Goal: Task Accomplishment & Management: Use online tool/utility

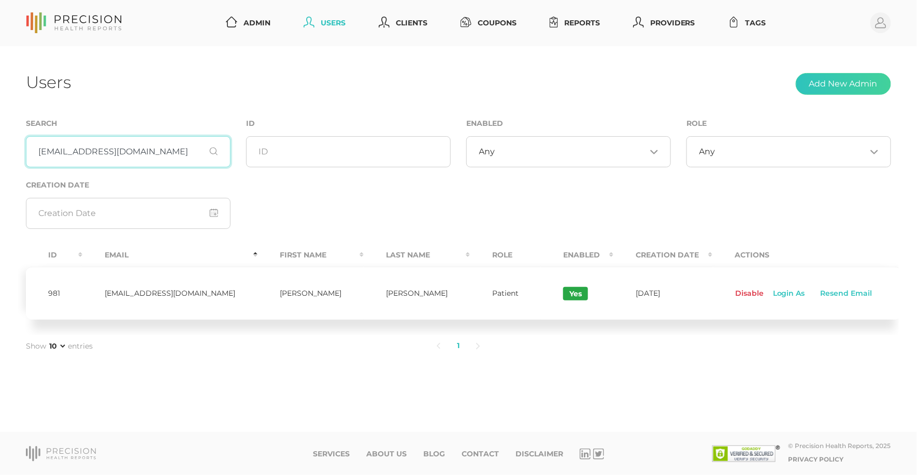
click at [146, 167] on input "simkwak@gmail.com" at bounding box center [128, 151] width 205 height 31
click at [146, 165] on input "simkwak@gmail.com" at bounding box center [128, 151] width 205 height 31
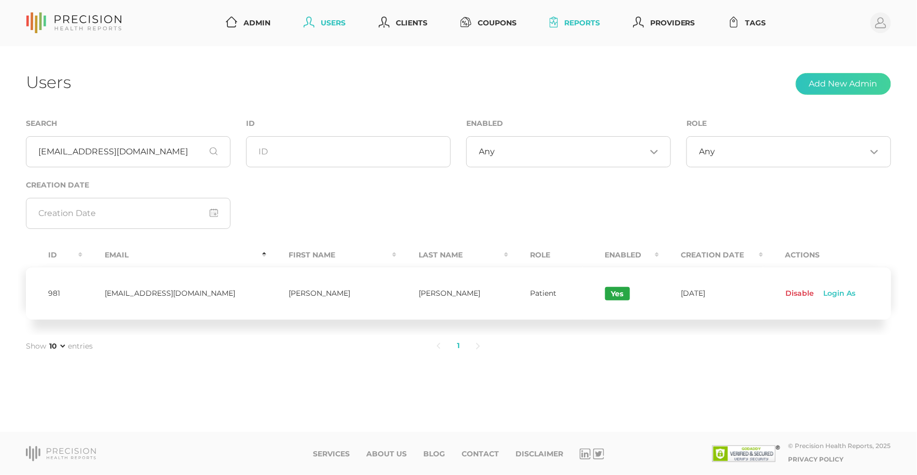
click at [569, 25] on link "Reports" at bounding box center [575, 22] width 59 height 19
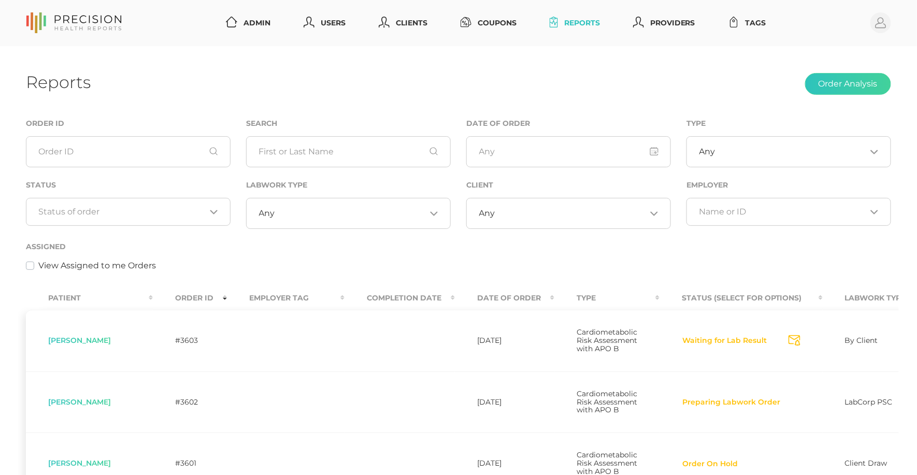
click at [172, 199] on div "Loading..." at bounding box center [128, 212] width 205 height 28
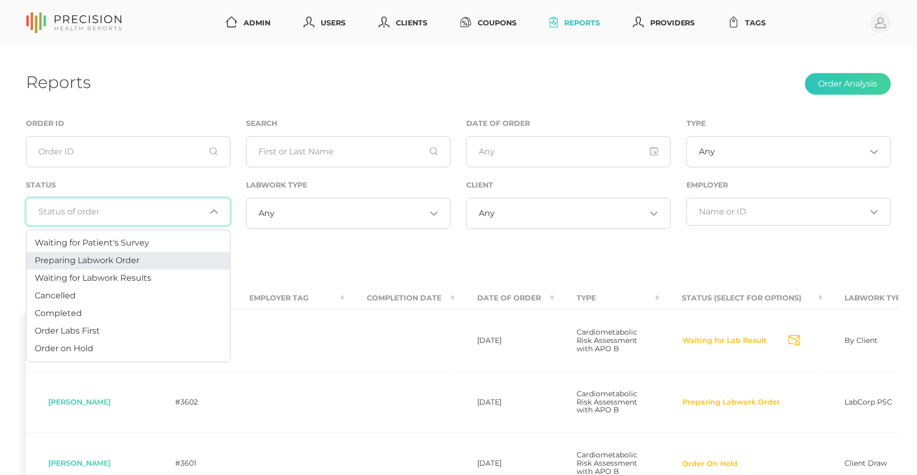
click at [136, 263] on span "Preparing Labwork Order" at bounding box center [87, 260] width 105 height 10
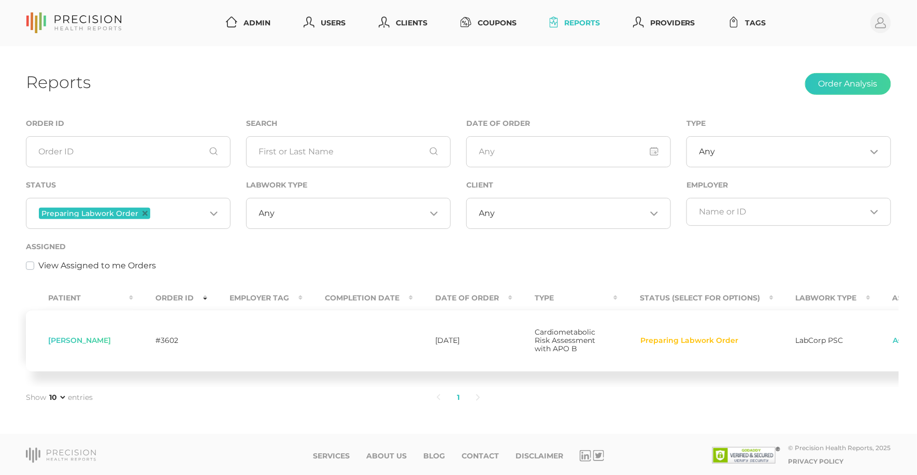
click at [84, 344] on span "[PERSON_NAME]" at bounding box center [79, 340] width 63 height 9
copy span "[PERSON_NAME]"
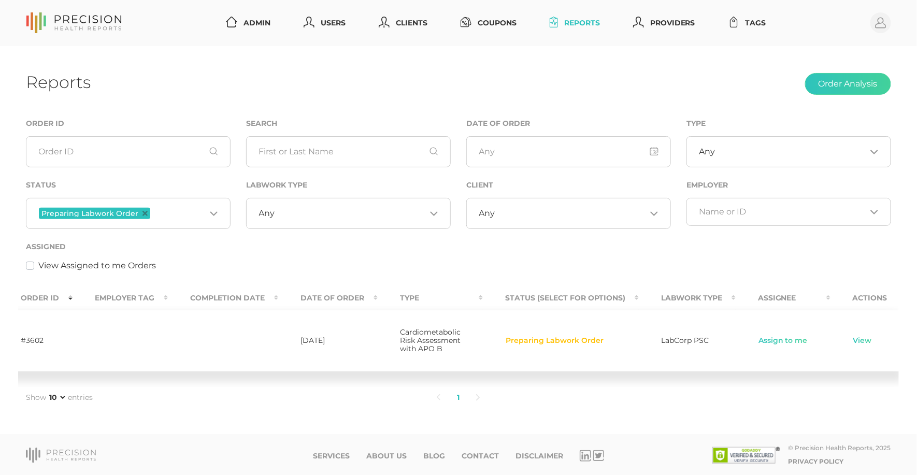
scroll to position [0, 133]
click at [761, 346] on link "Assign to me" at bounding box center [785, 341] width 50 height 10
click at [853, 345] on link "View" at bounding box center [863, 341] width 20 height 10
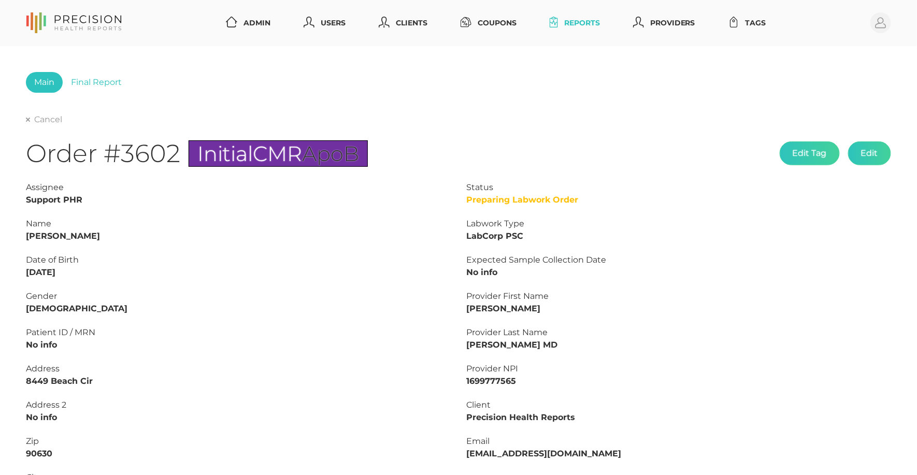
click at [71, 231] on strong "[PERSON_NAME]" at bounding box center [63, 236] width 74 height 10
copy strong "[PERSON_NAME]"
click at [36, 236] on strong "[PERSON_NAME]" at bounding box center [63, 236] width 74 height 10
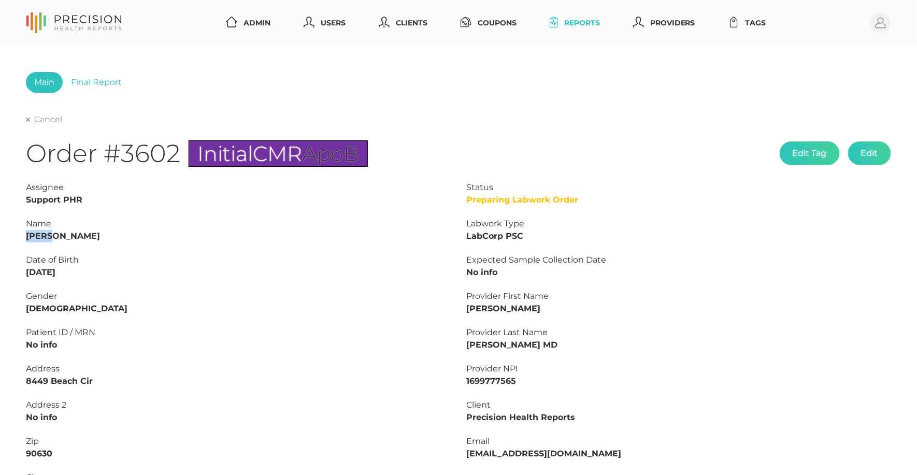
copy strong "[PERSON_NAME]"
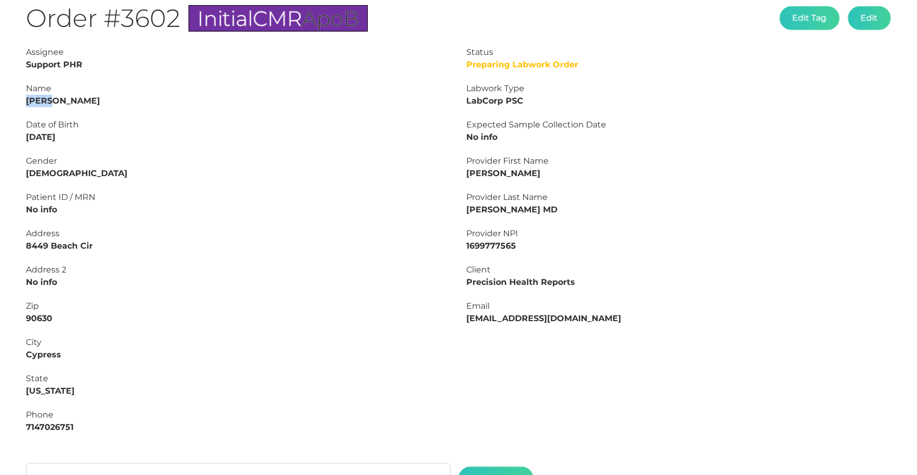
scroll to position [135, 0]
click at [61, 422] on strong "7147026751" at bounding box center [50, 427] width 48 height 10
copy strong "7147026751"
drag, startPoint x: 80, startPoint y: 134, endPoint x: -4, endPoint y: 139, distance: 84.6
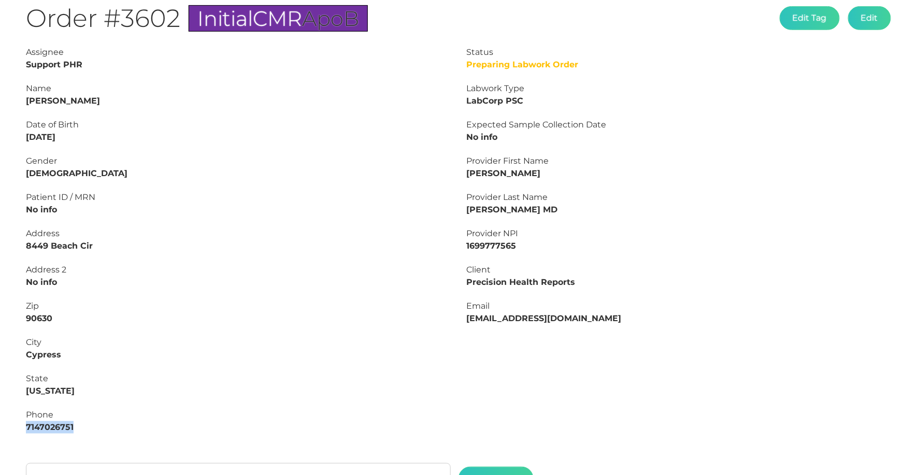
click at [0, 139] on html "Admin Users Clients Coupons Reports Providers Tags Profile Main Final Report Ca…" at bounding box center [458, 249] width 917 height 769
copy strong "[DATE]"
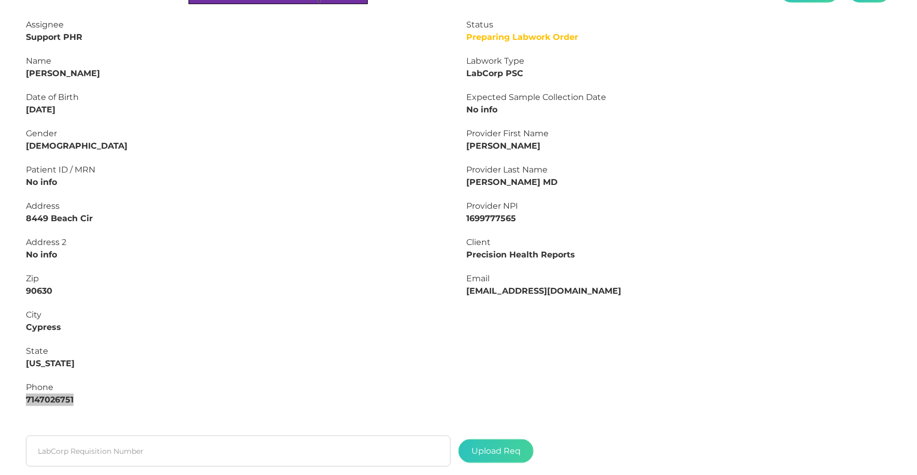
scroll to position [237, 0]
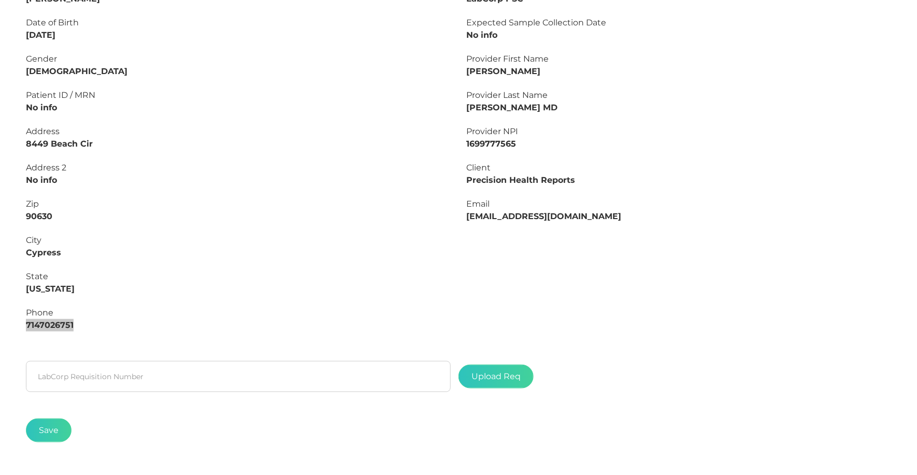
drag, startPoint x: 80, startPoint y: 317, endPoint x: -4, endPoint y: 317, distance: 84.5
click at [0, 317] on html "Admin Users Clients Coupons Reports Providers Tags Profile Main Final Report Ca…" at bounding box center [458, 147] width 917 height 769
copy strong "7147026751"
click at [229, 365] on input "text" at bounding box center [238, 376] width 425 height 31
paste input "L2507550761"
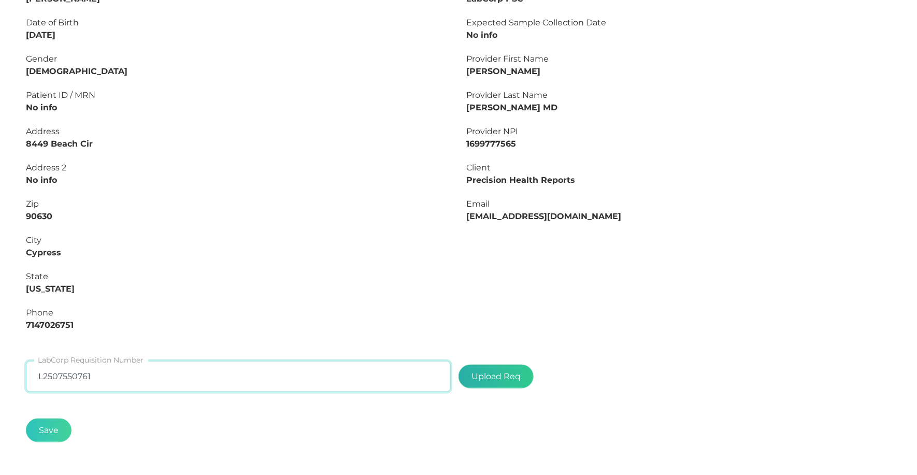
type input "L2507550761"
click at [495, 370] on label at bounding box center [496, 376] width 74 height 23
type input "C:\fakepath\c6b87e88-d212-4fbe-833b-7cb3dbafd6bf.pdf"
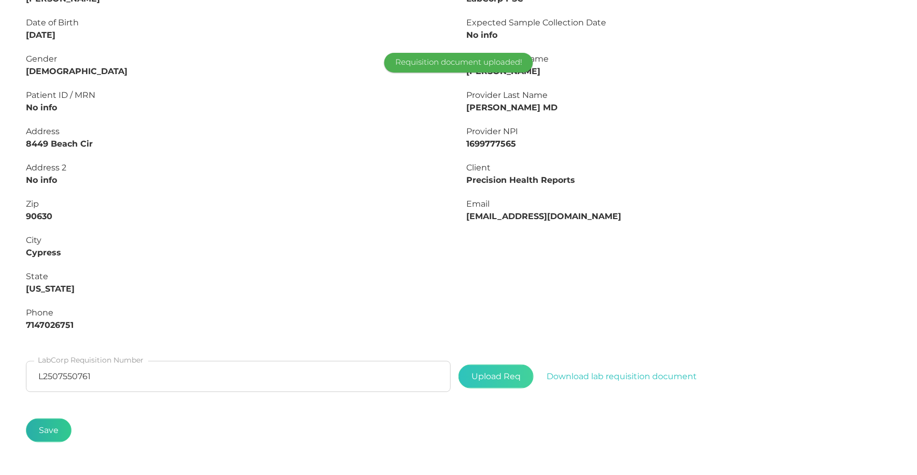
click at [41, 429] on button "Save" at bounding box center [49, 431] width 46 height 24
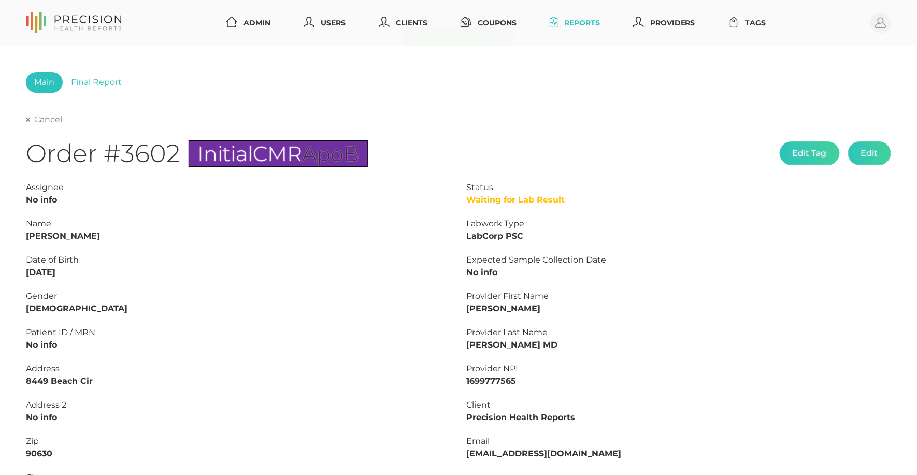
scroll to position [0, 0]
click at [35, 122] on link "Cancel" at bounding box center [44, 120] width 36 height 10
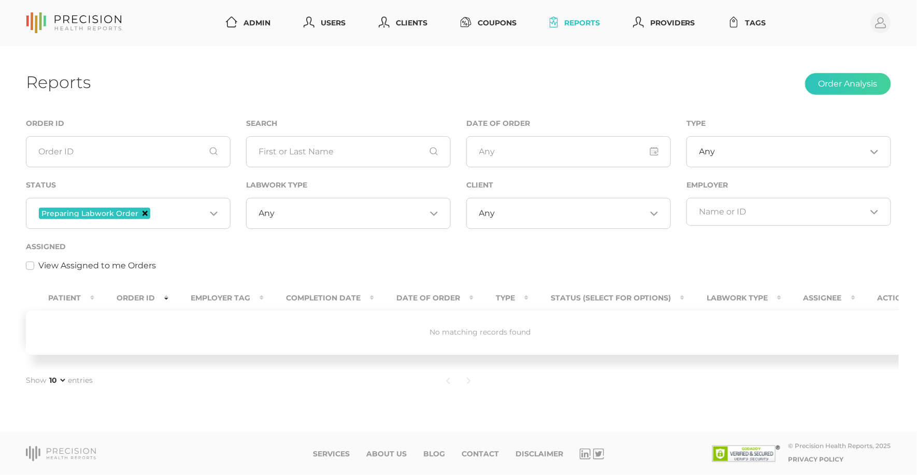
click at [142, 211] on icon "Deselect Preparing Labwork Order" at bounding box center [144, 213] width 5 height 5
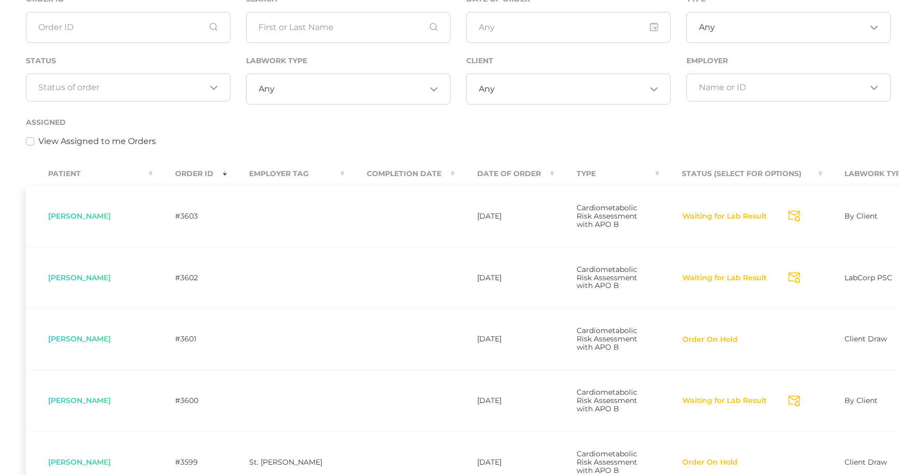
scroll to position [104, 0]
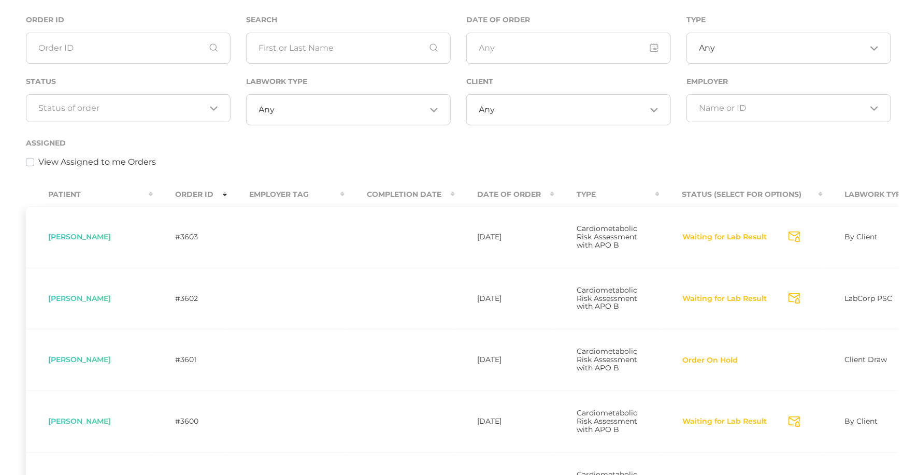
click at [336, 118] on div "Any Loading..." at bounding box center [348, 109] width 205 height 31
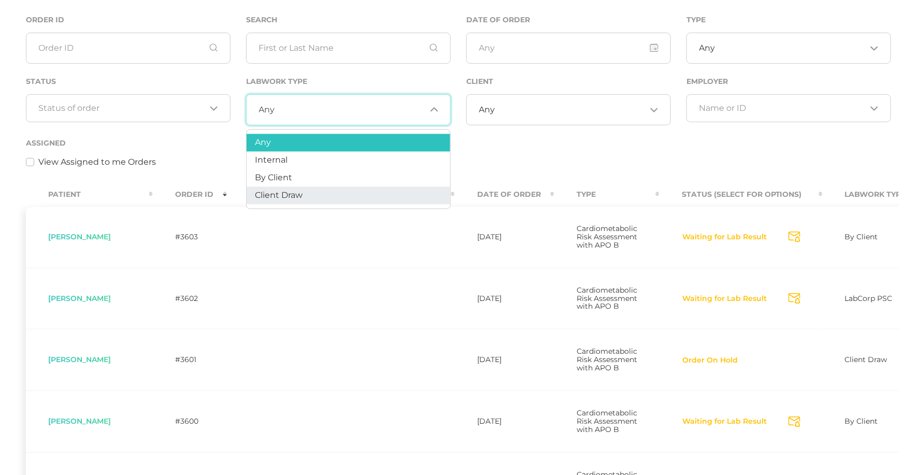
click at [302, 193] on span "Client Draw" at bounding box center [279, 195] width 48 height 10
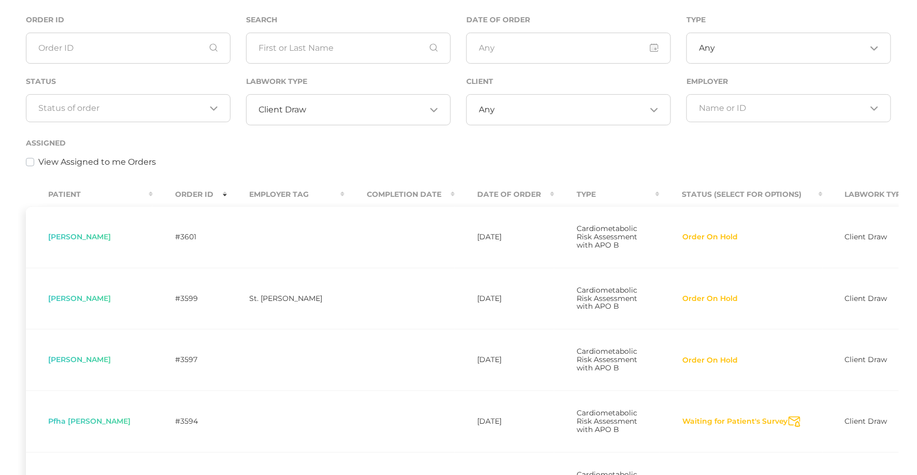
click at [161, 103] on div "Loading..." at bounding box center [128, 108] width 205 height 28
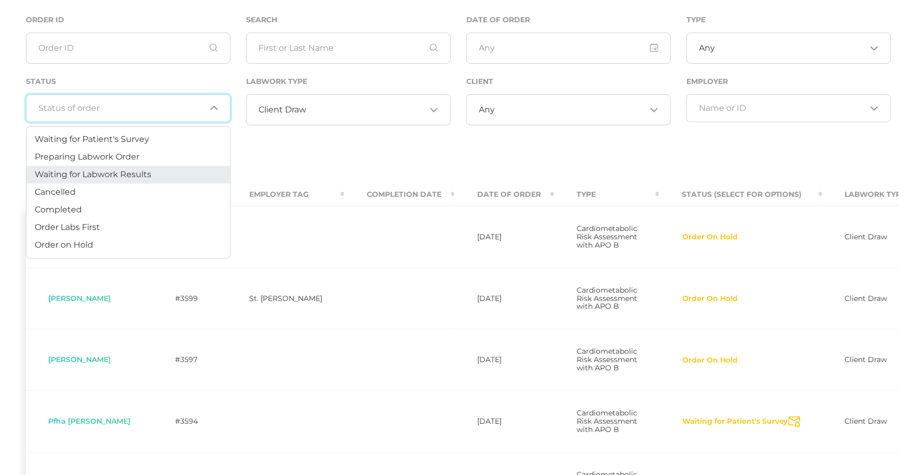
click at [145, 172] on span "Waiting for Labwork Results" at bounding box center [93, 174] width 117 height 10
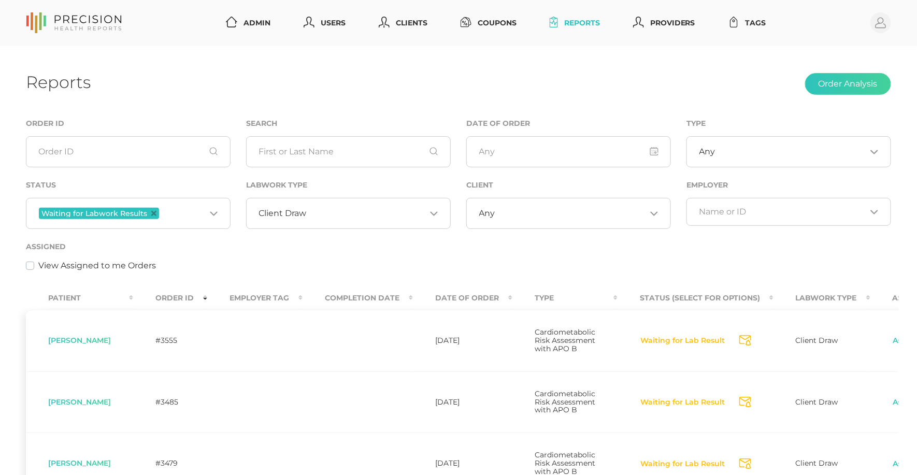
scroll to position [-1, 0]
click at [311, 211] on input "Search for option" at bounding box center [366, 213] width 119 height 10
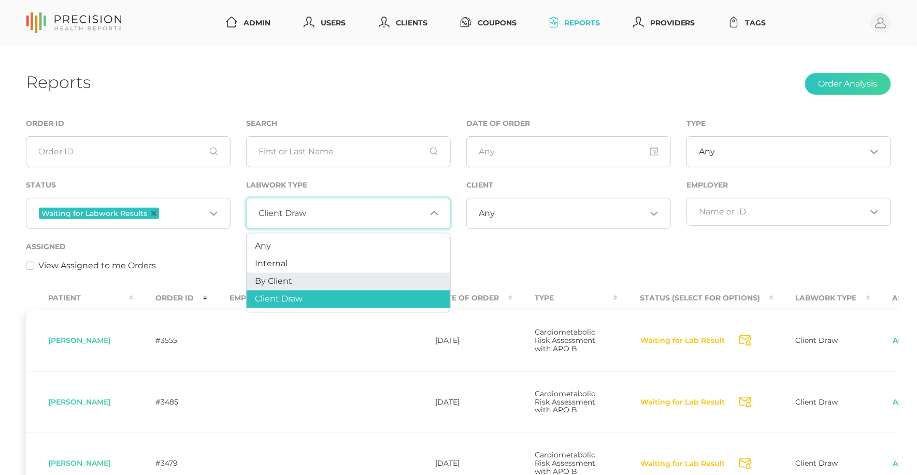
click at [301, 278] on li "By Client" at bounding box center [349, 282] width 204 height 18
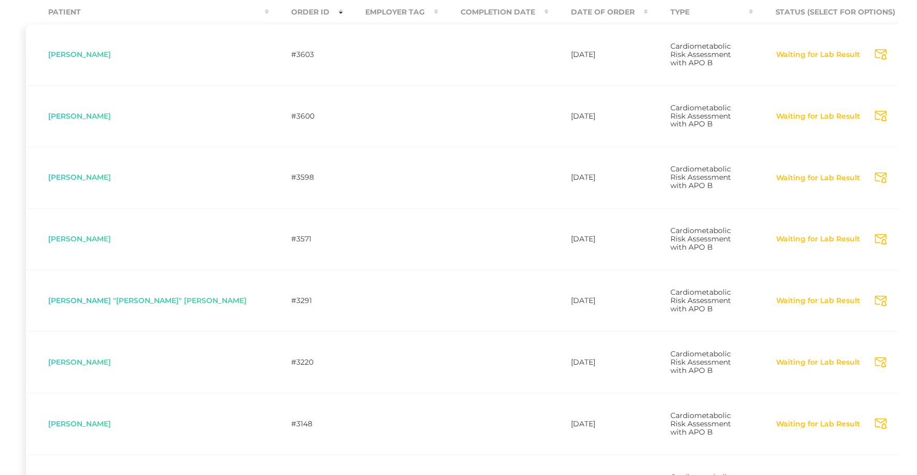
scroll to position [283, 0]
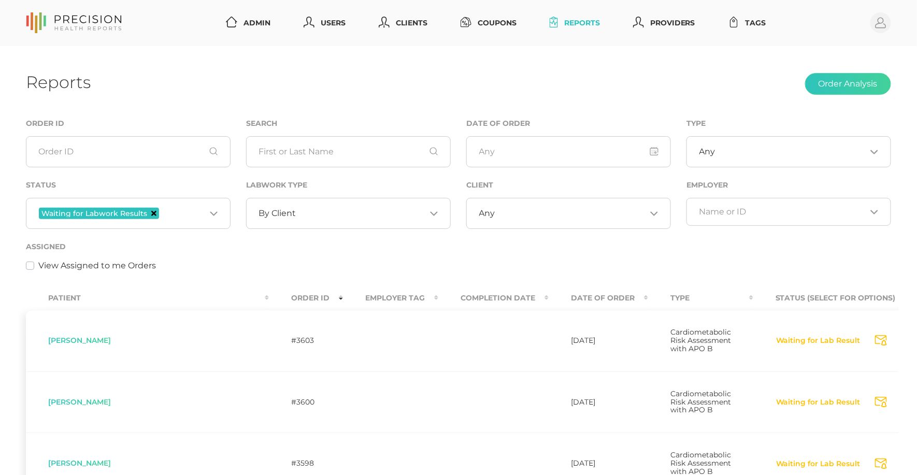
click at [152, 212] on icon "Deselect Waiting for Labwork Results" at bounding box center [153, 213] width 5 height 5
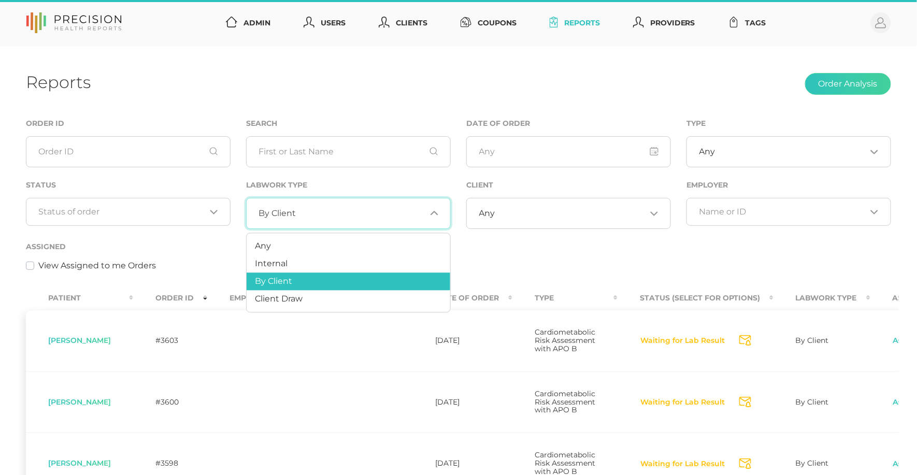
click at [260, 211] on span "By Client" at bounding box center [277, 213] width 37 height 10
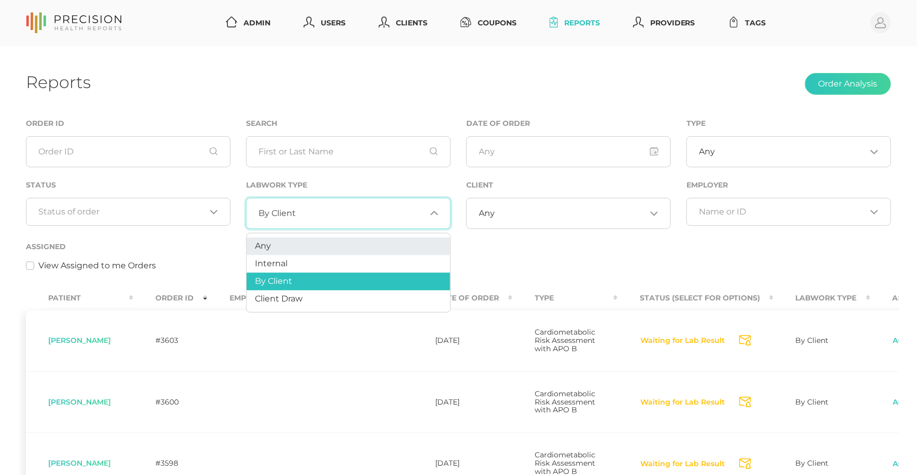
click at [263, 242] on span "Any" at bounding box center [263, 246] width 16 height 10
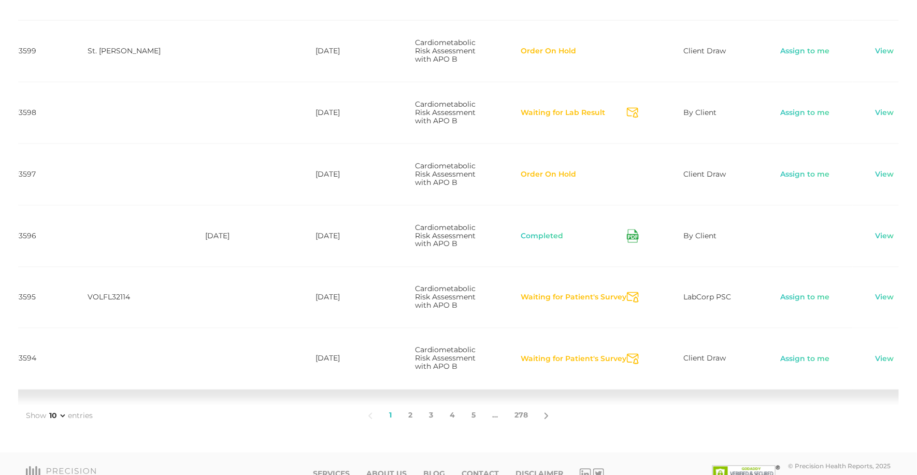
scroll to position [0, 161]
click at [876, 365] on link "View" at bounding box center [886, 359] width 20 height 10
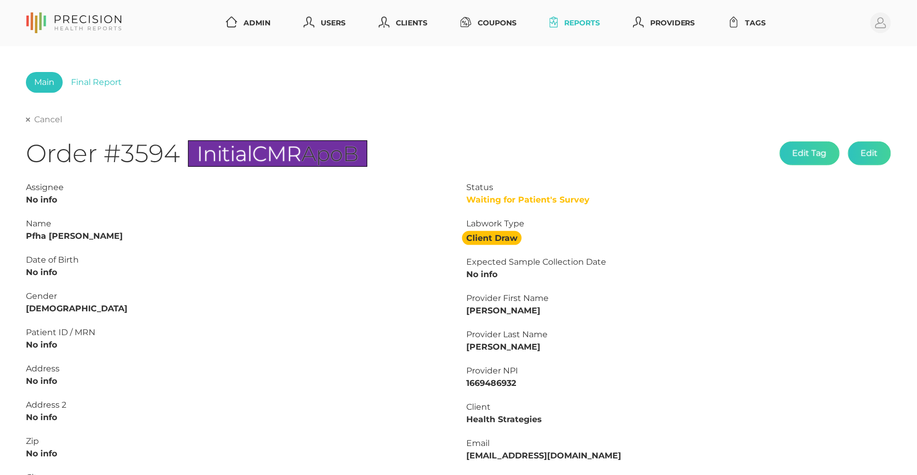
click at [42, 121] on link "Cancel" at bounding box center [44, 120] width 36 height 10
